Goal: Browse casually

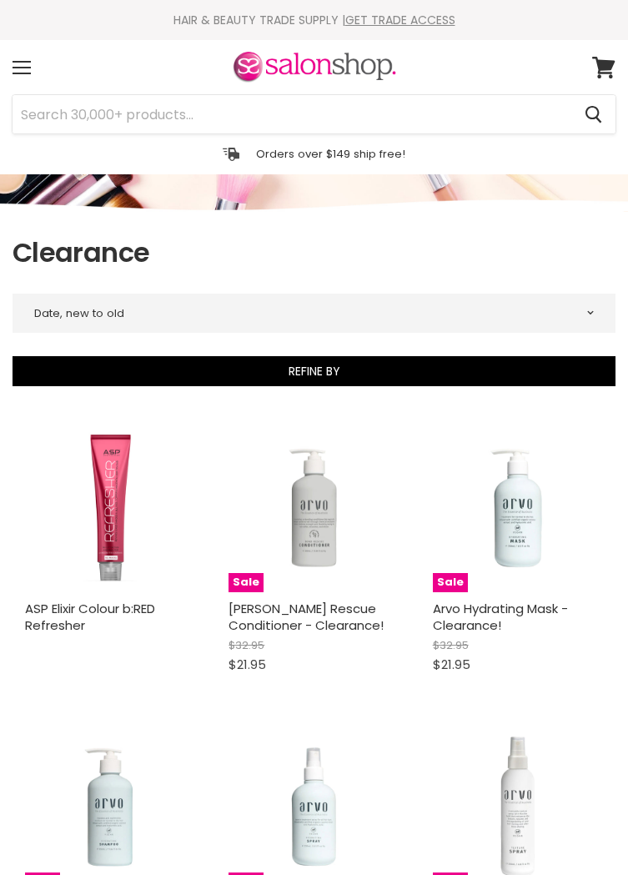
select select "created-descending"
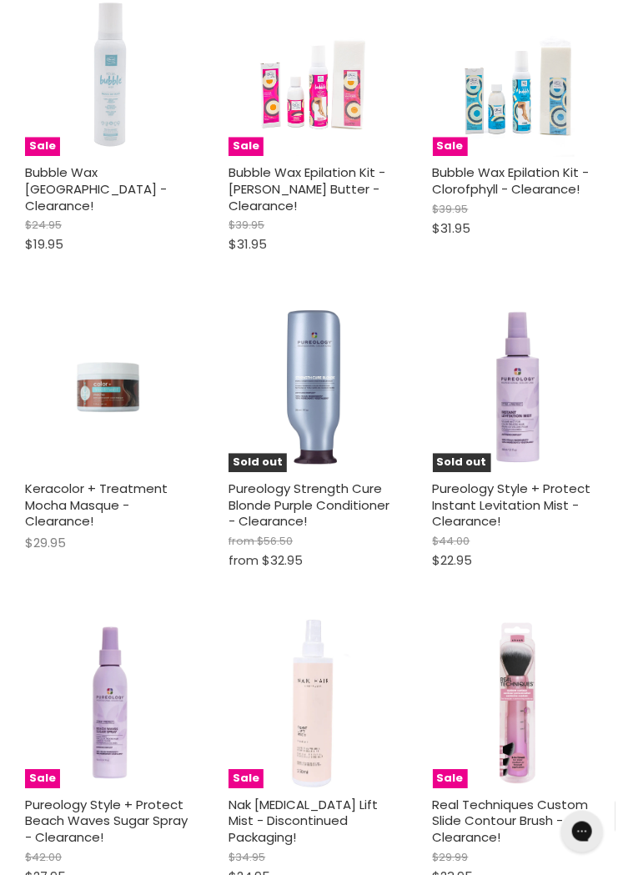
scroll to position [3742, 0]
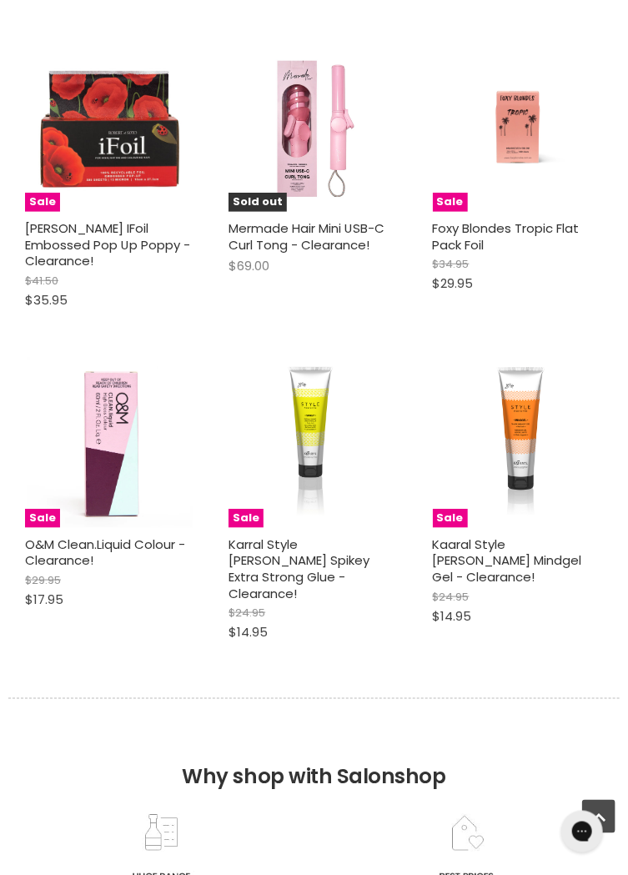
select select "created-descending"
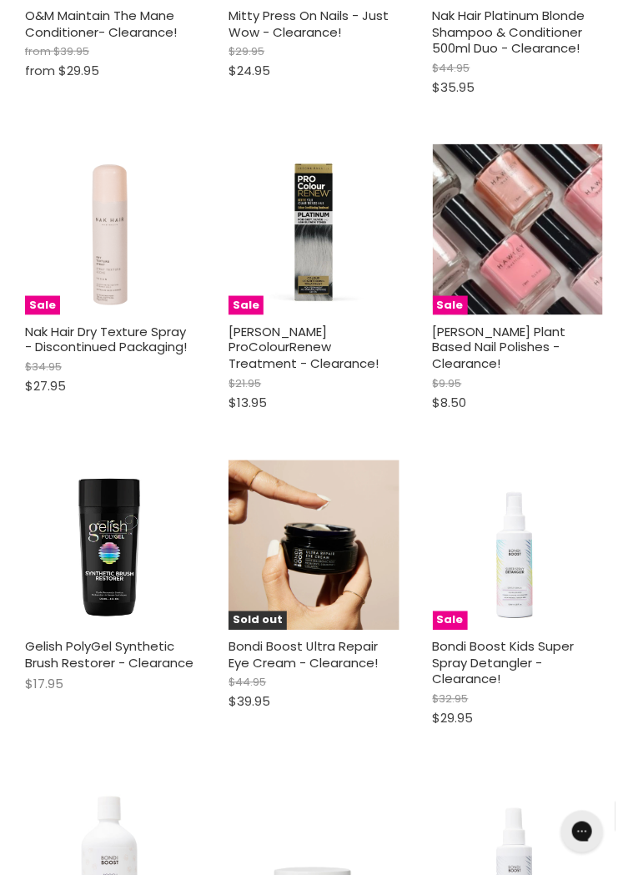
scroll to position [8055, 0]
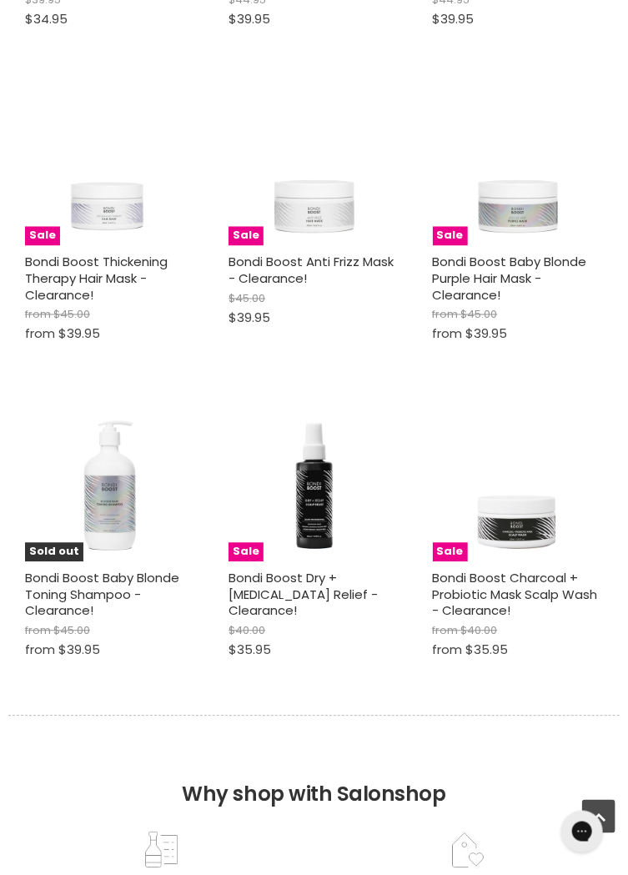
scroll to position [9705, 0]
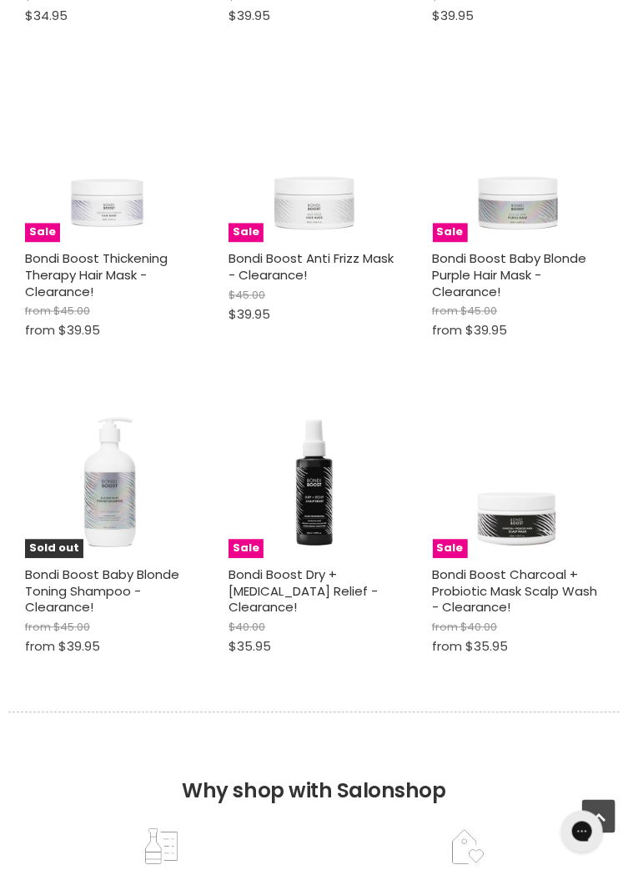
select select "created-descending"
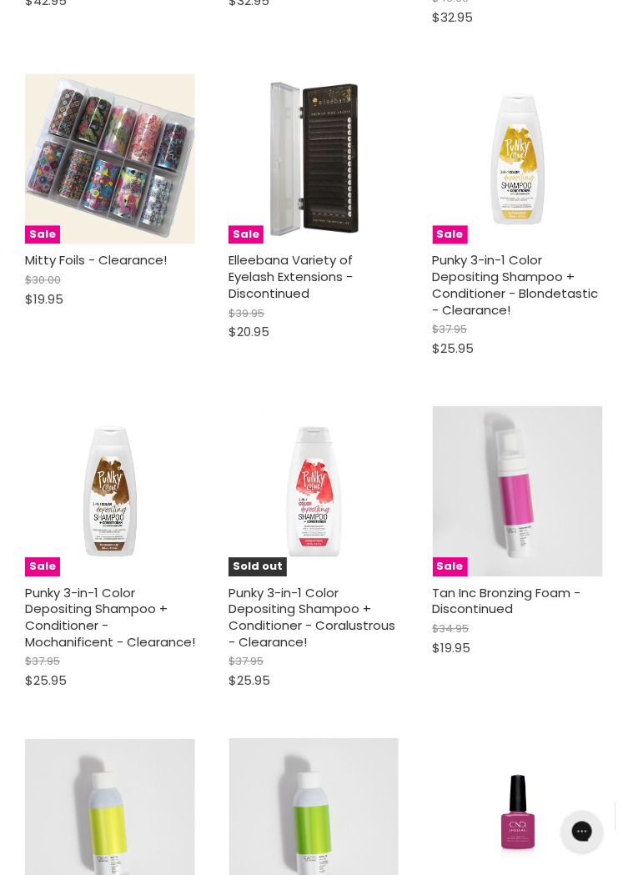
scroll to position [14473, 0]
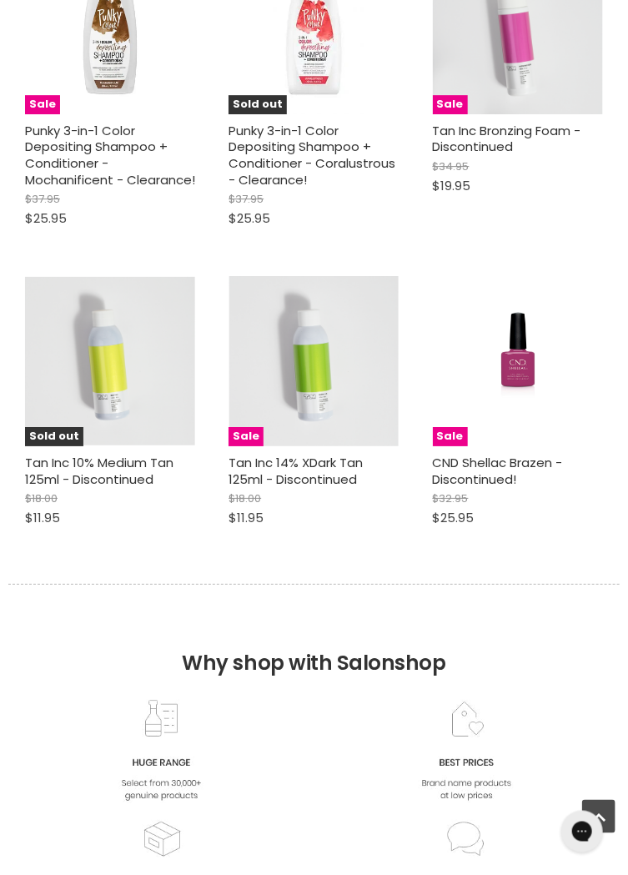
scroll to position [14961, 0]
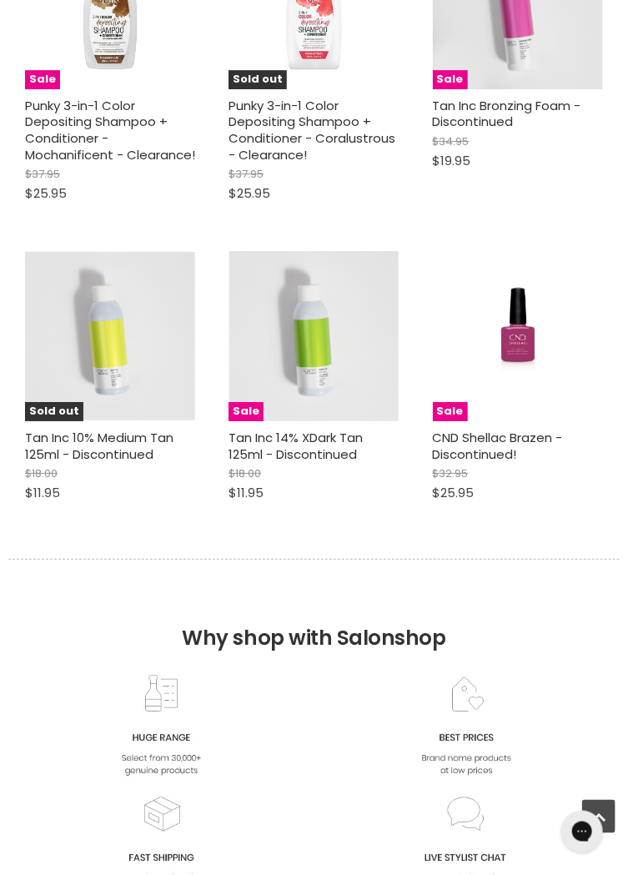
select select "created-descending"
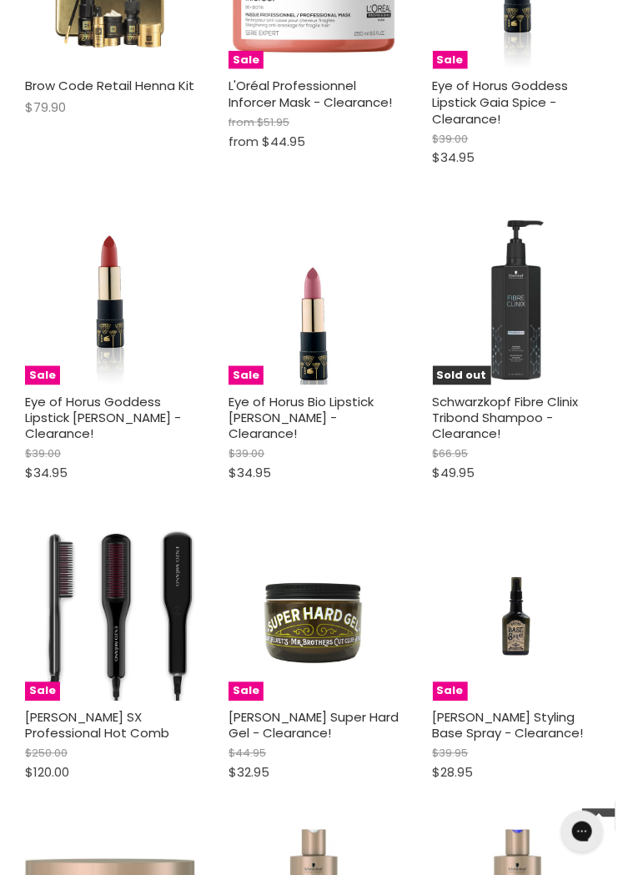
scroll to position [17141, 0]
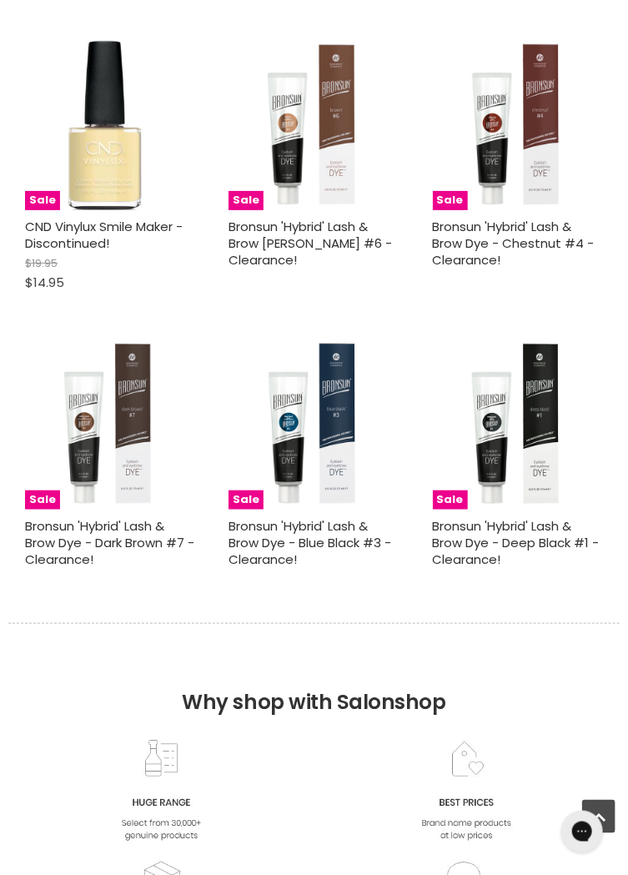
scroll to position [19821, 0]
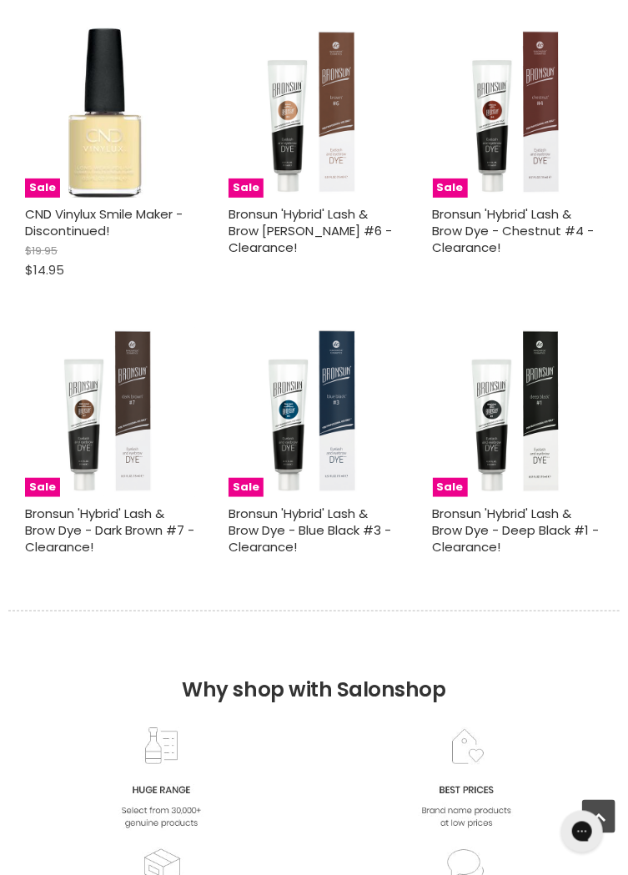
select select "created-descending"
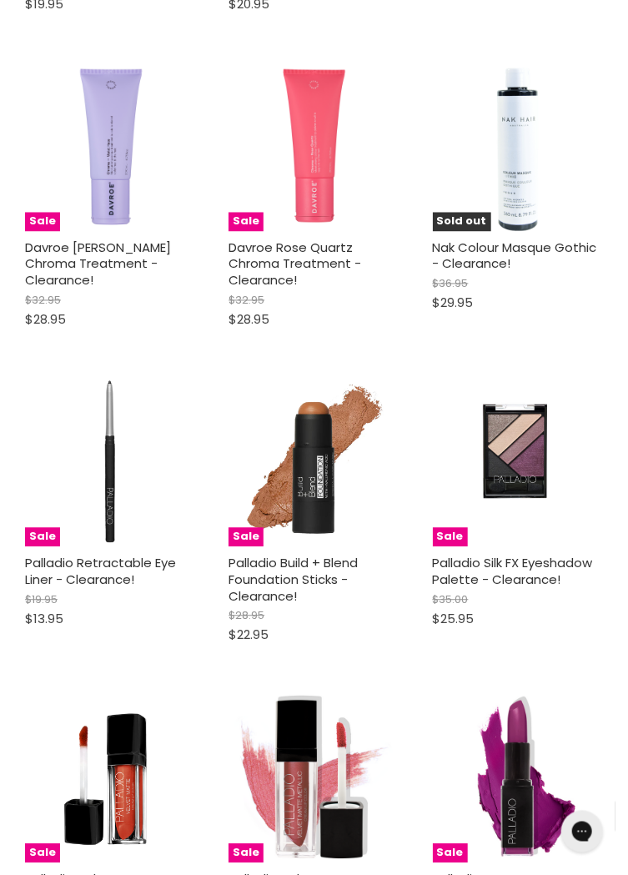
scroll to position [21942, 0]
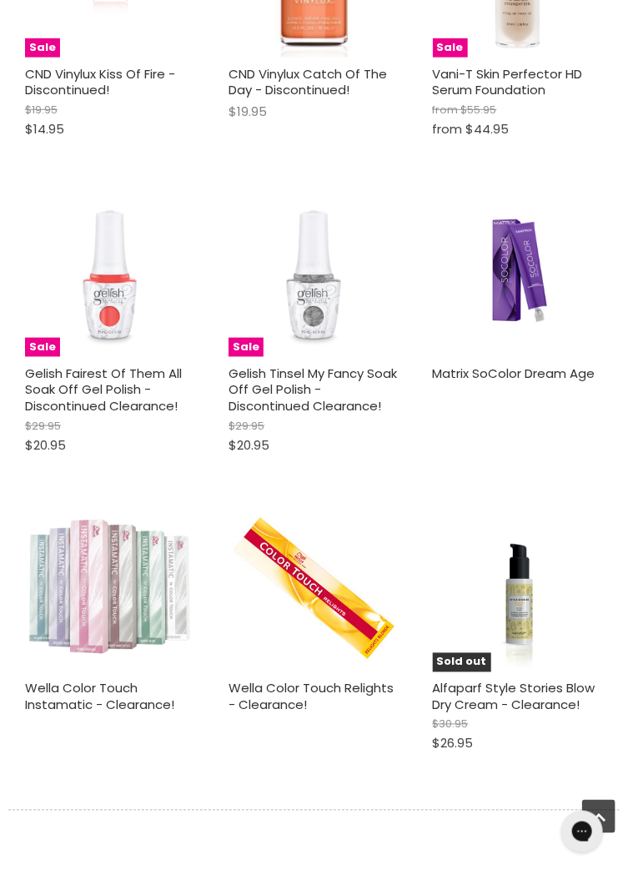
scroll to position [25007, 0]
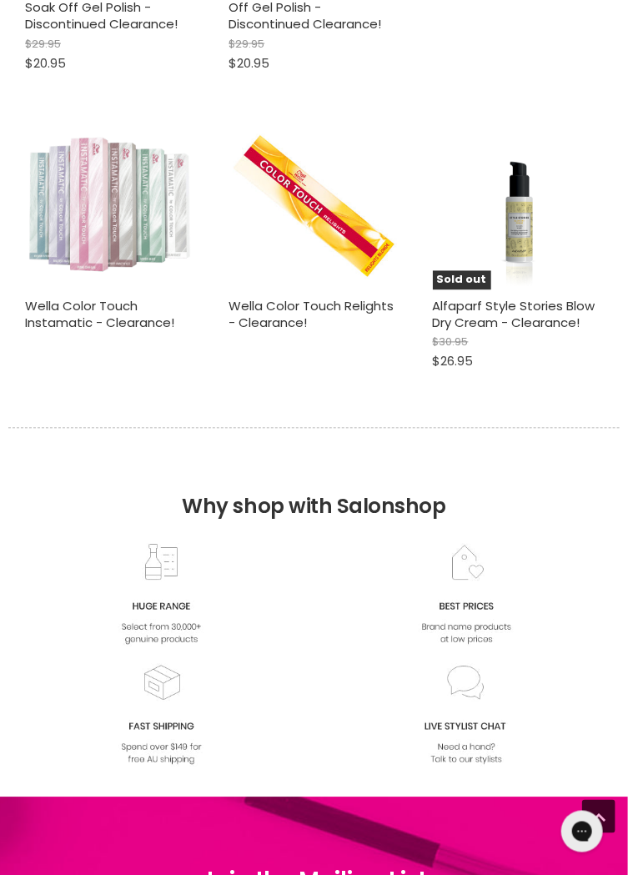
select select "created-descending"
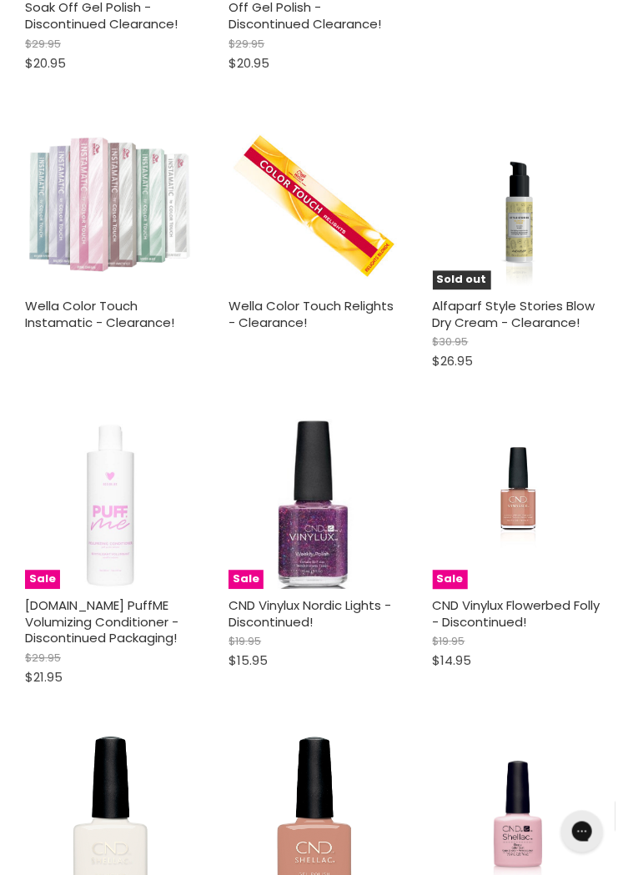
scroll to position [25395, 0]
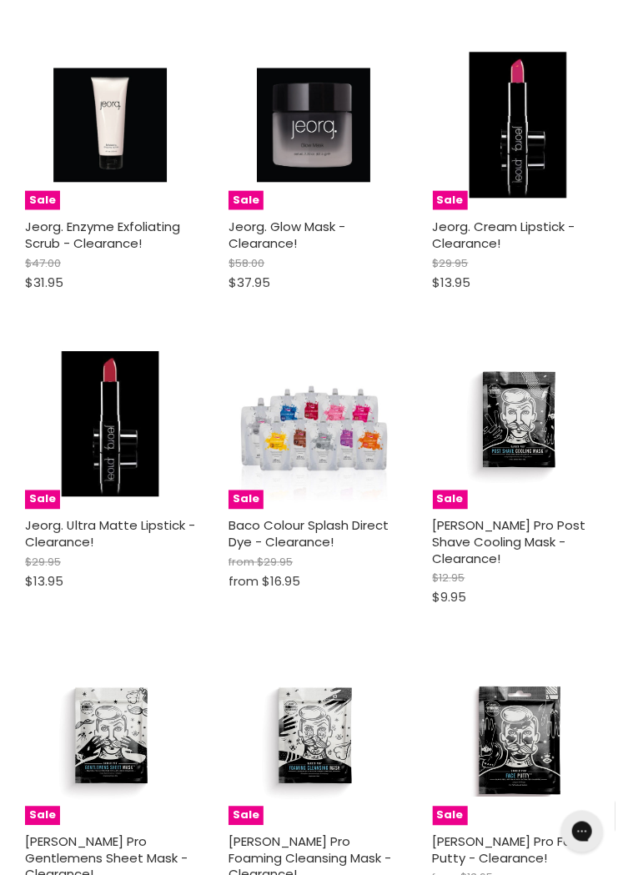
scroll to position [29327, 0]
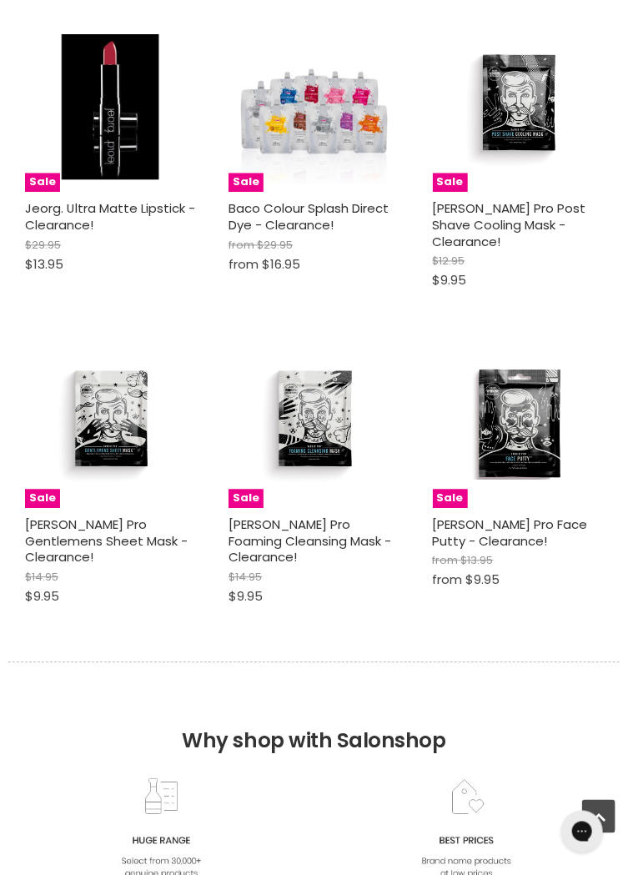
scroll to position [29724, 0]
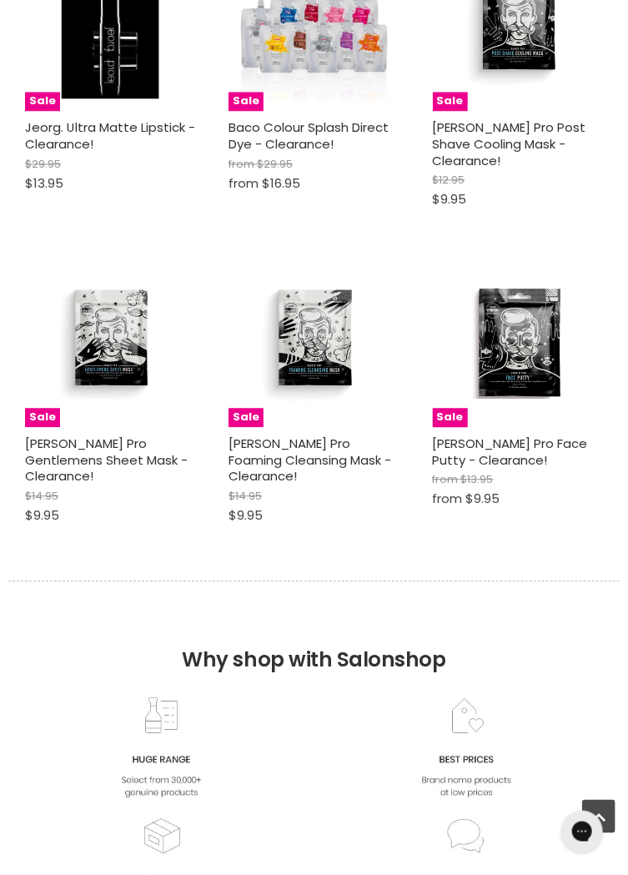
select select "created-descending"
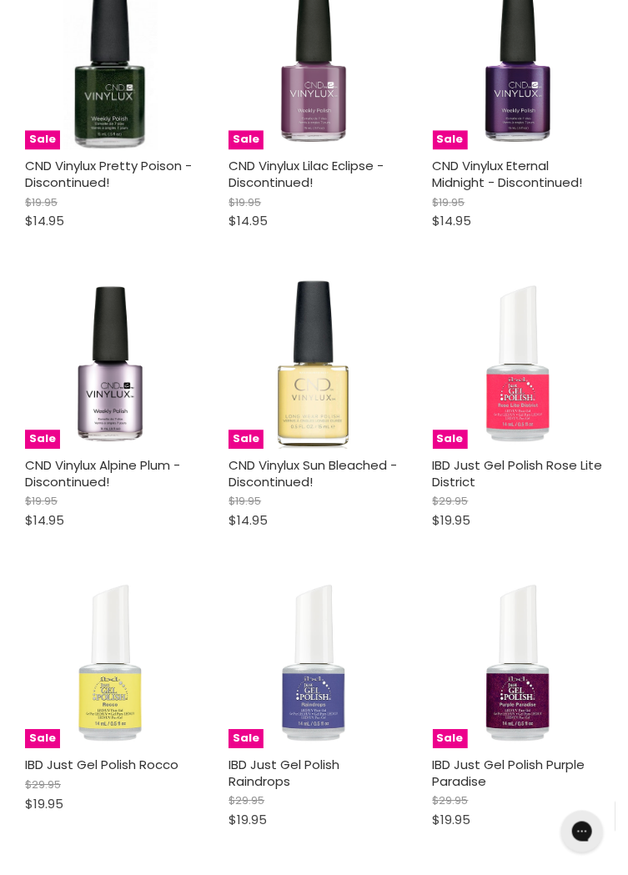
scroll to position [34328, 0]
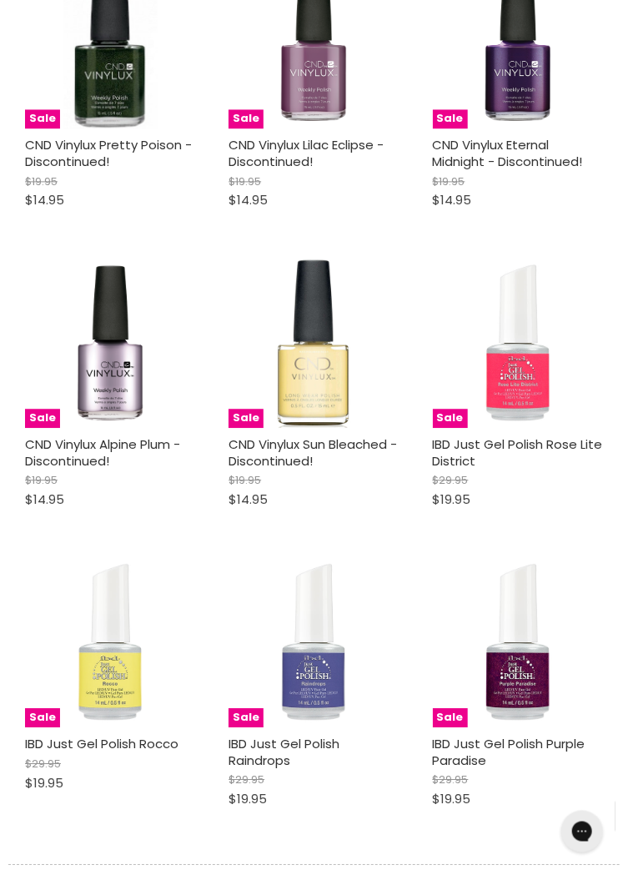
select select "created-descending"
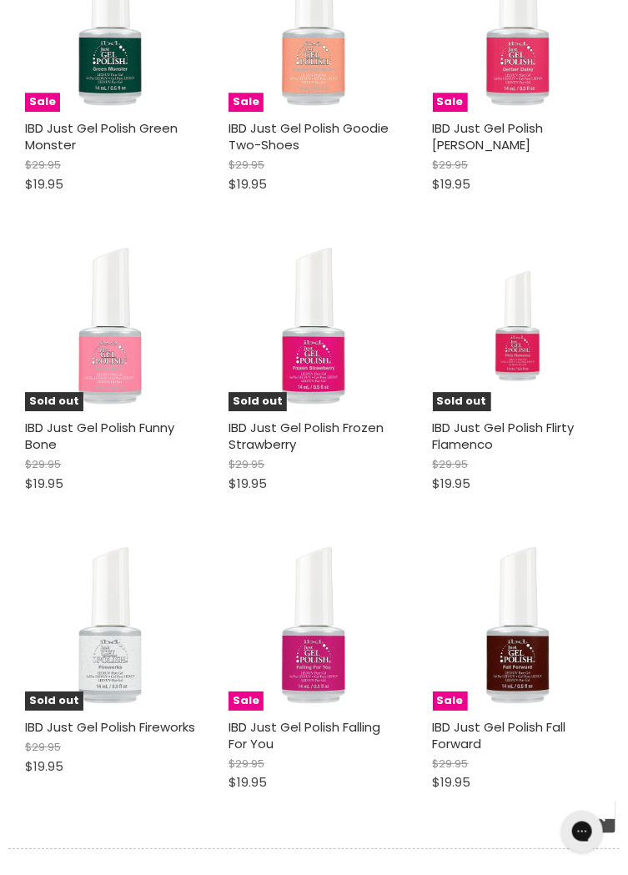
scroll to position [39575, 0]
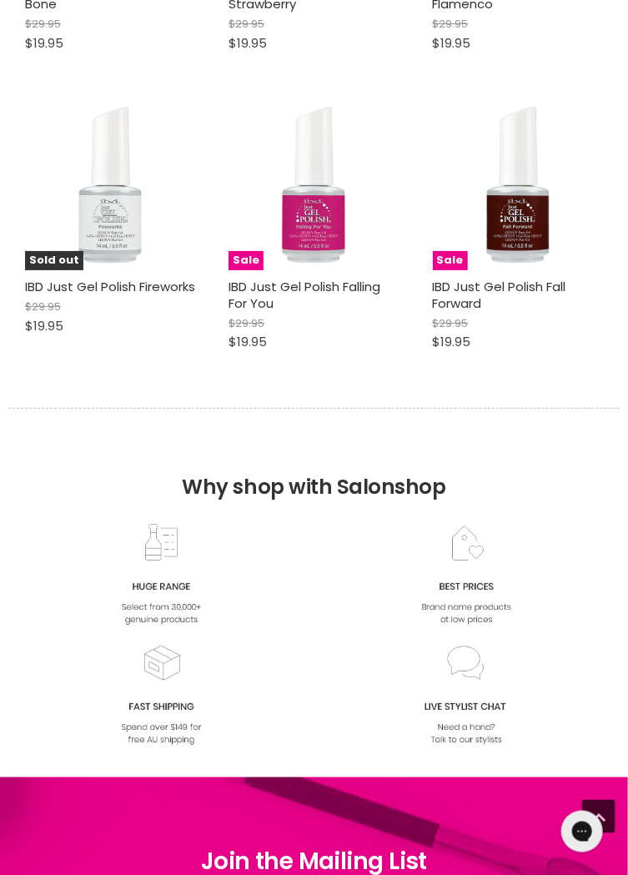
select select "created-descending"
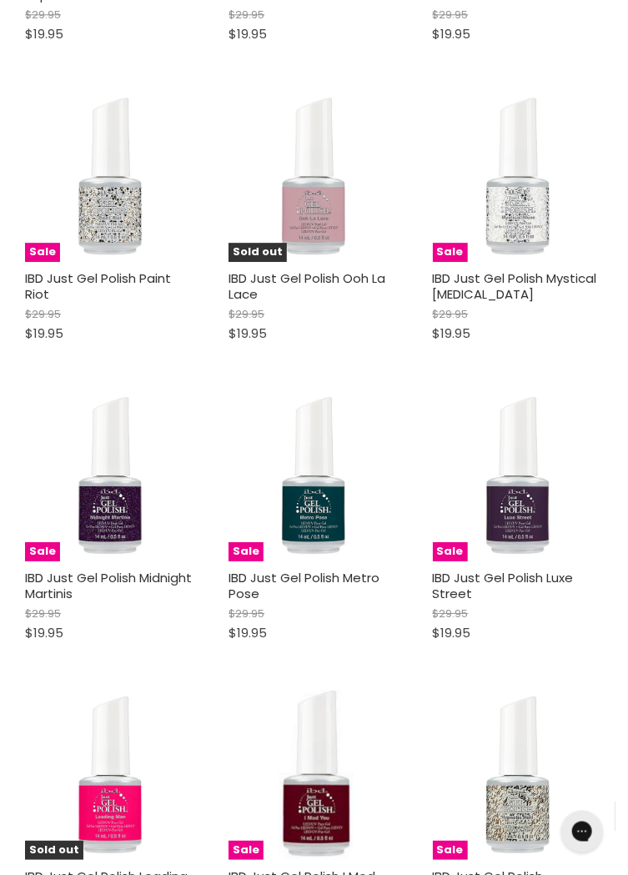
scroll to position [44135, 0]
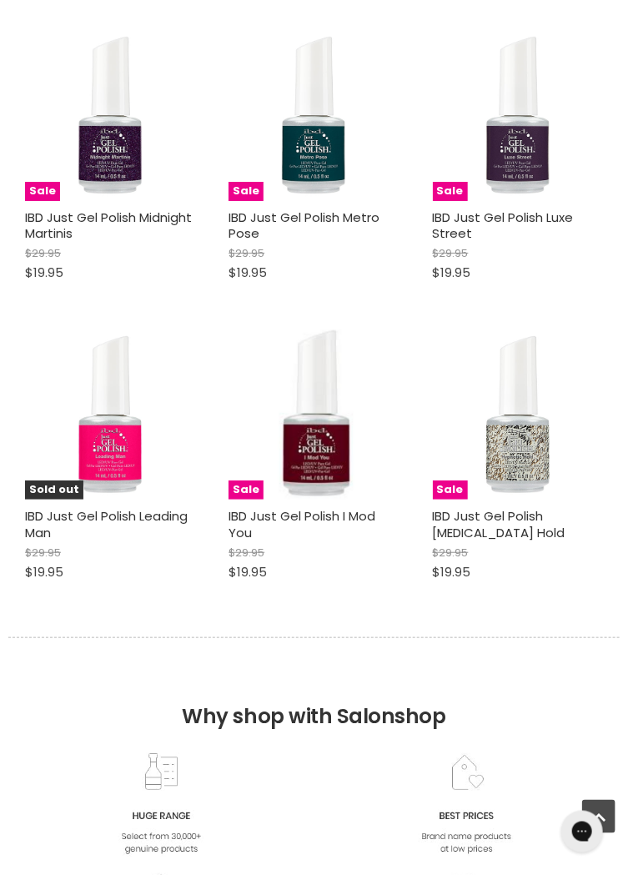
select select "created-descending"
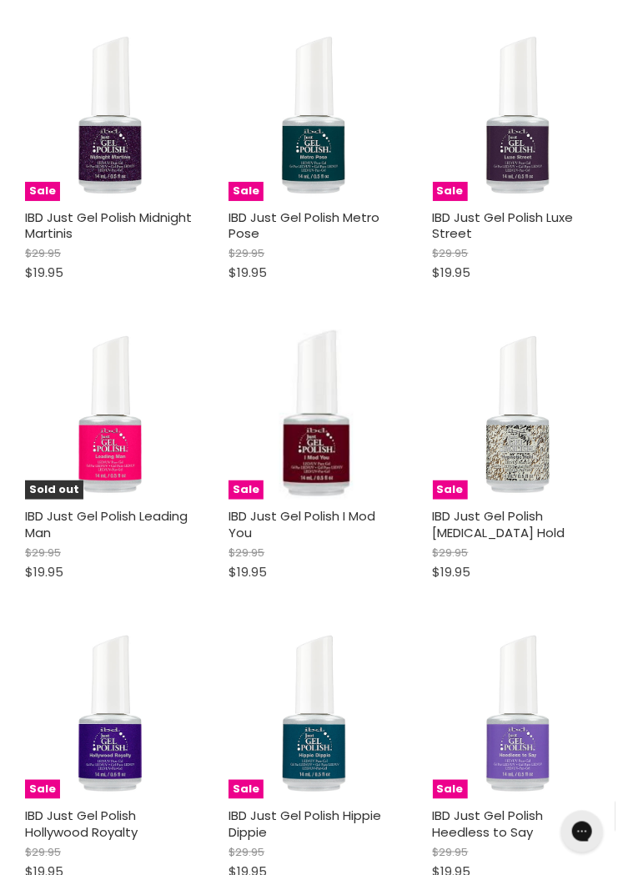
scroll to position [44405, 0]
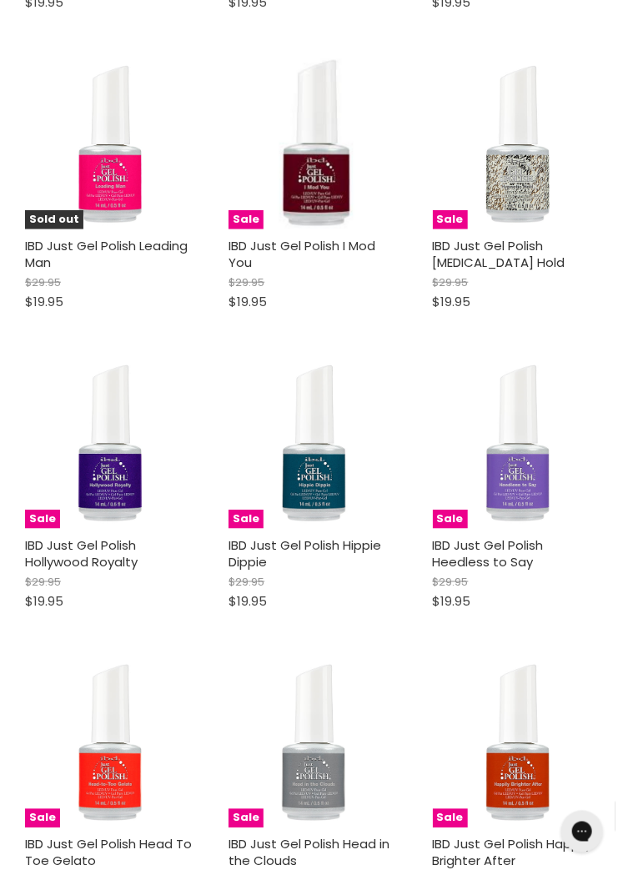
select select "created-descending"
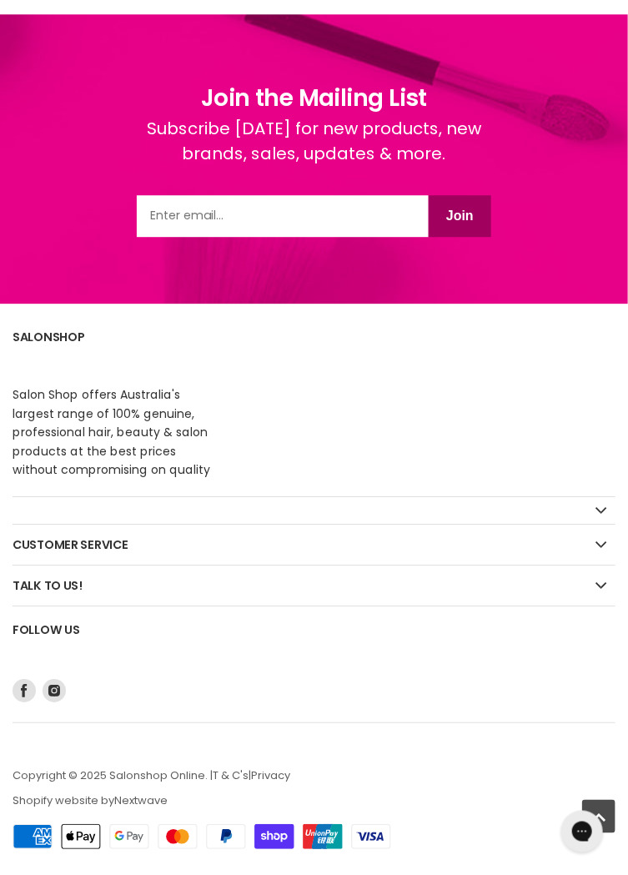
scroll to position [3993, 0]
